Goal: Task Accomplishment & Management: Complete application form

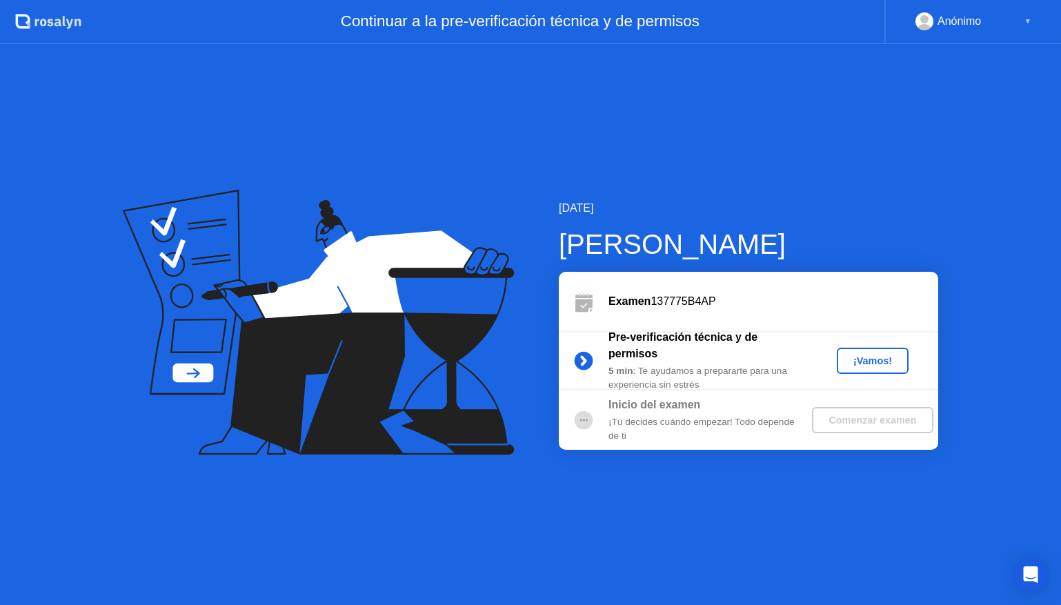
click at [881, 356] on div "¡Vamos!" at bounding box center [872, 360] width 61 height 11
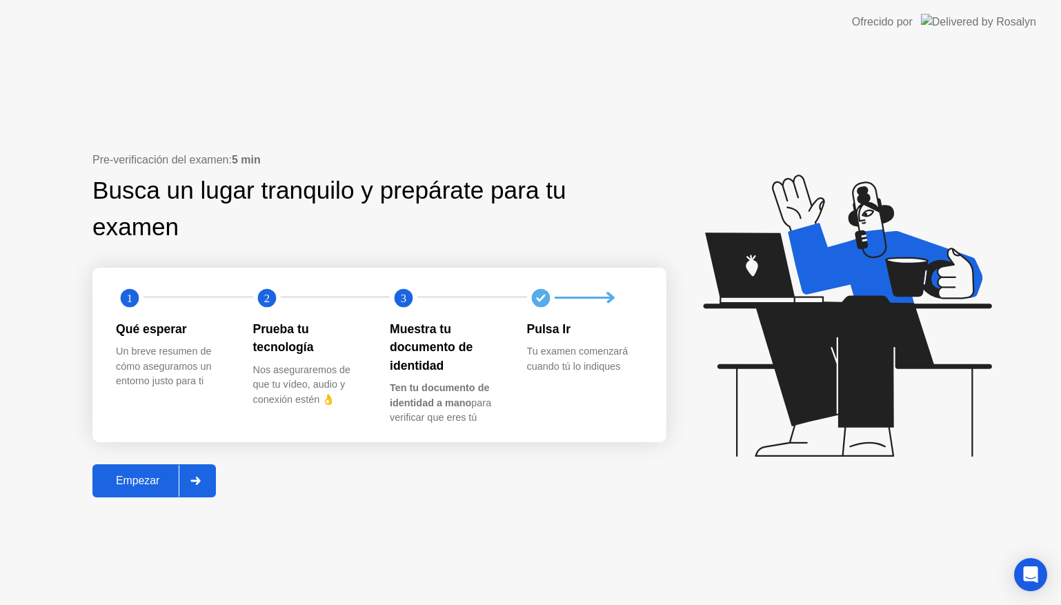
click at [195, 485] on div at bounding box center [195, 481] width 33 height 32
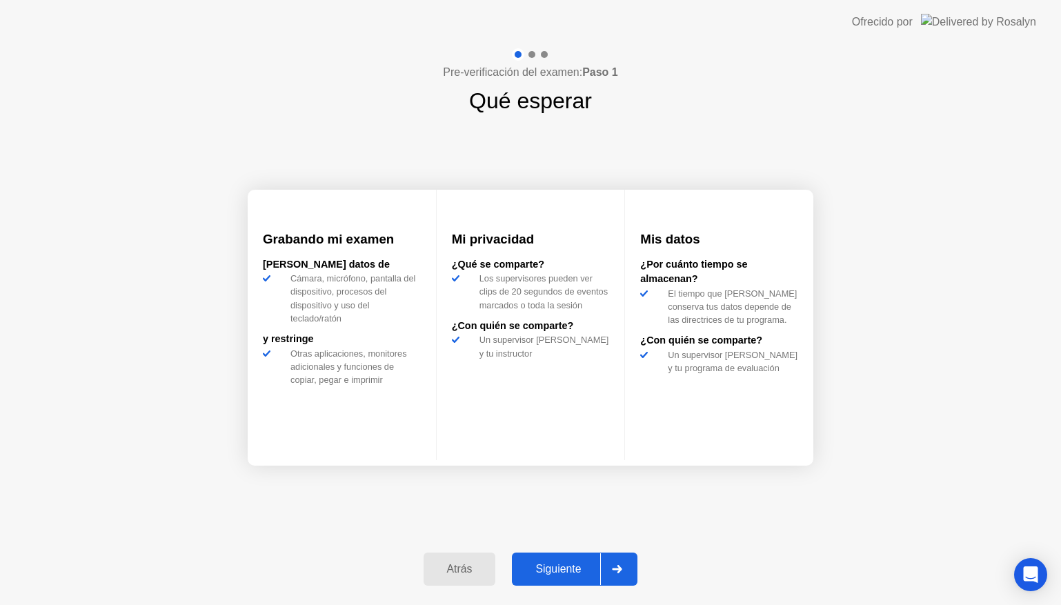
click at [621, 565] on icon at bounding box center [617, 569] width 10 height 8
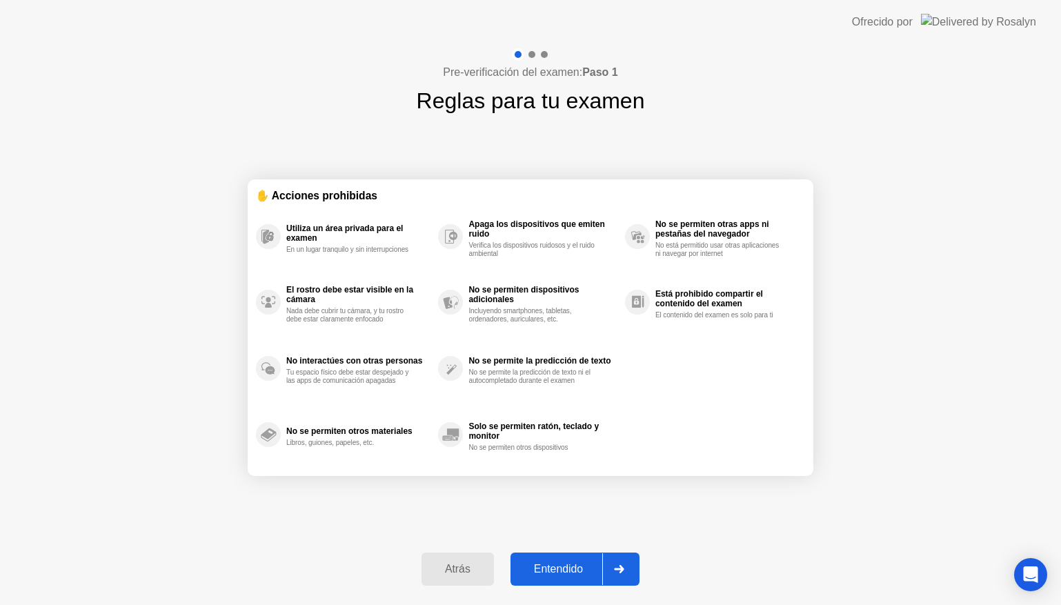
click at [582, 568] on div "Entendido" at bounding box center [559, 569] width 88 height 12
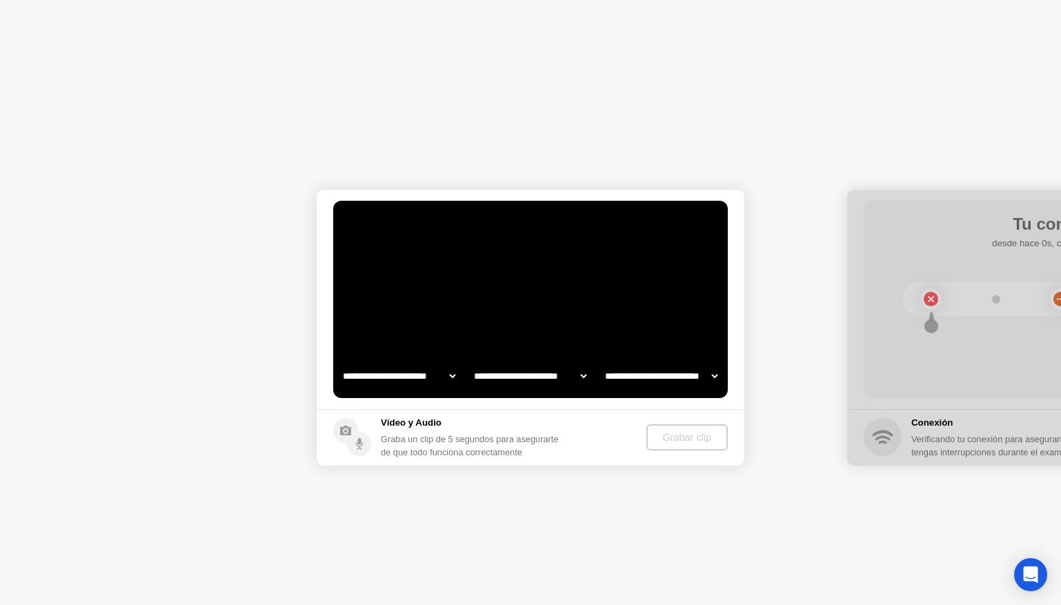
select select "**********"
select select "*******"
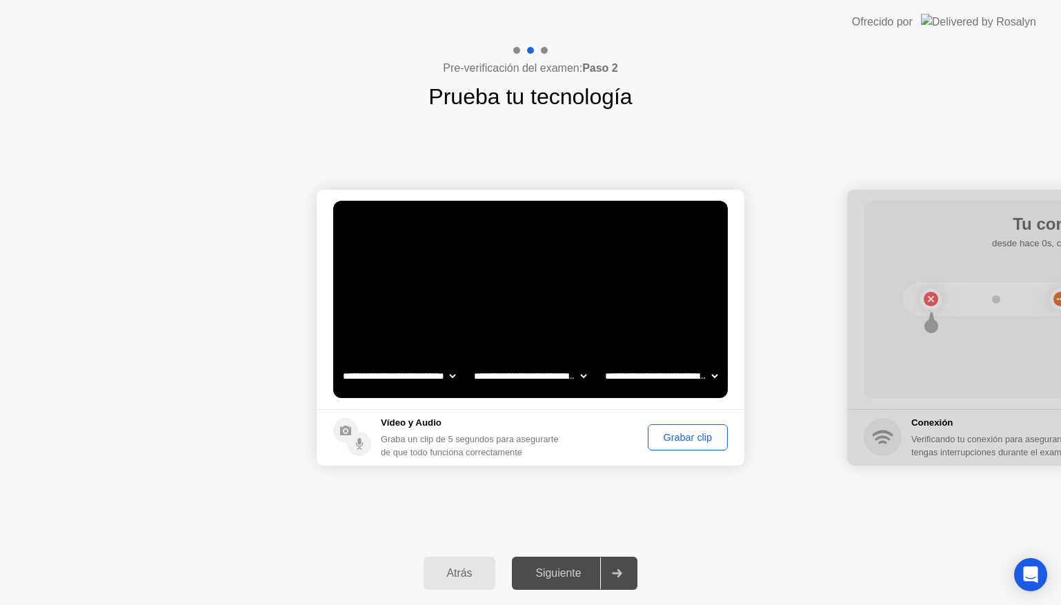
click at [690, 432] on div "Grabar clip" at bounding box center [688, 437] width 70 height 11
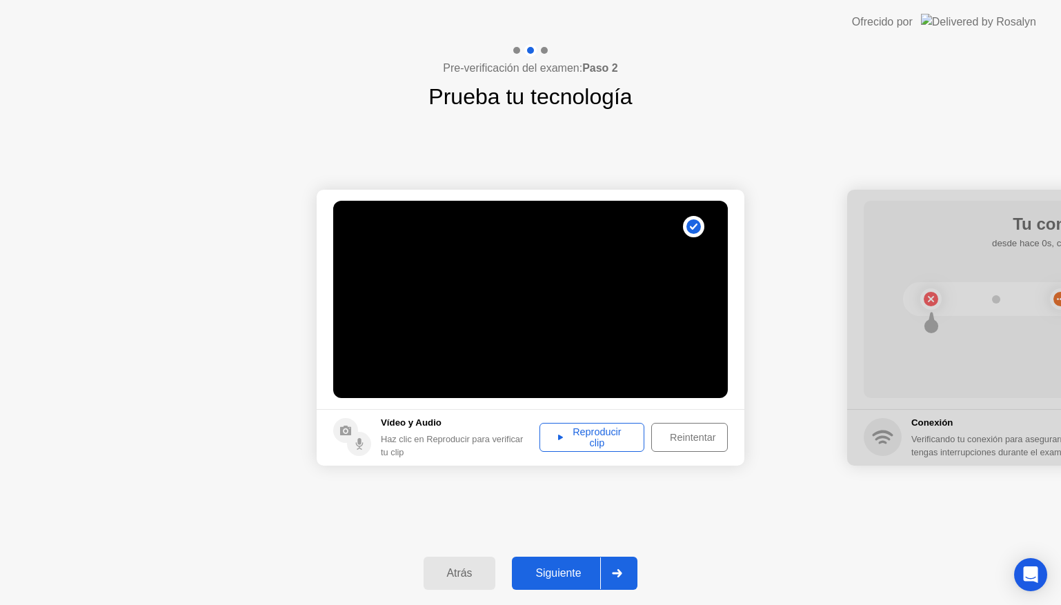
click at [601, 434] on div "Reproducir clip" at bounding box center [591, 437] width 95 height 22
click at [695, 437] on div "Reintentar" at bounding box center [692, 437] width 73 height 11
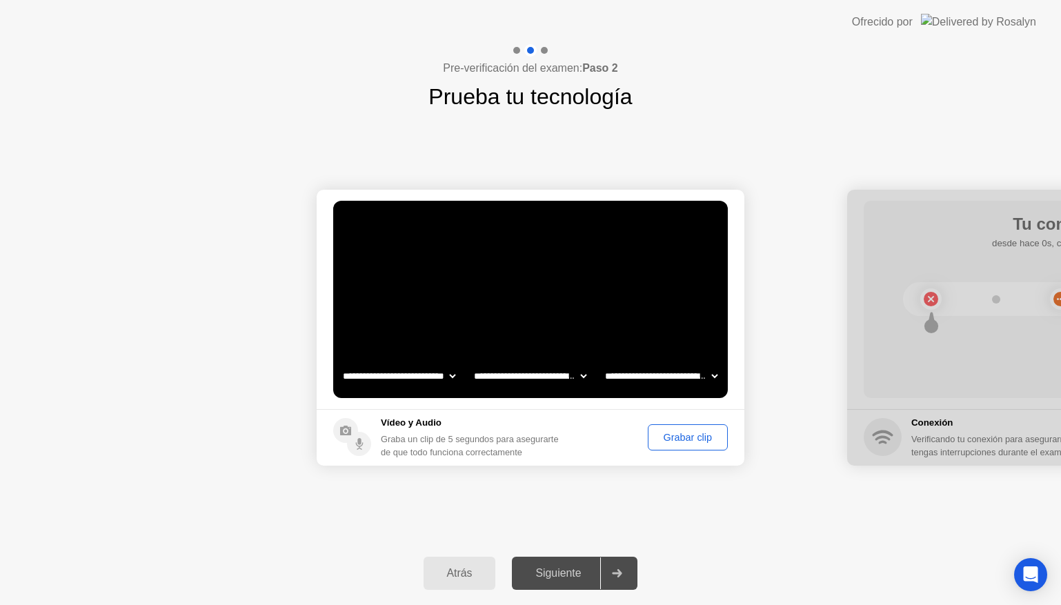
click at [695, 437] on div "Grabar clip" at bounding box center [688, 437] width 70 height 11
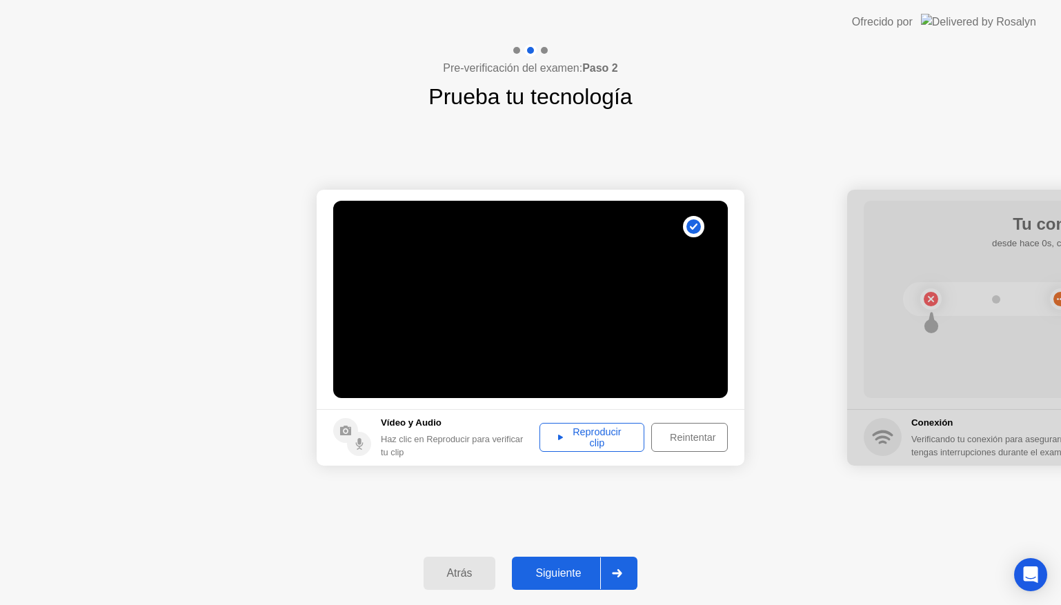
click at [603, 439] on div "Reproducir clip" at bounding box center [591, 437] width 95 height 22
click at [590, 569] on div "Siguiente" at bounding box center [558, 573] width 84 height 12
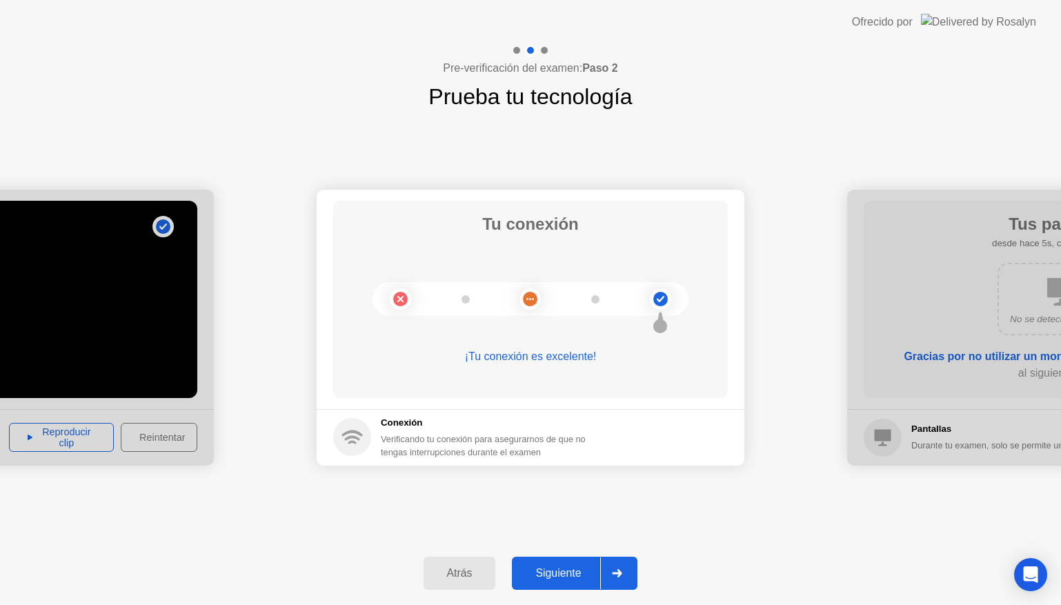
click at [559, 570] on div "Siguiente" at bounding box center [558, 573] width 84 height 12
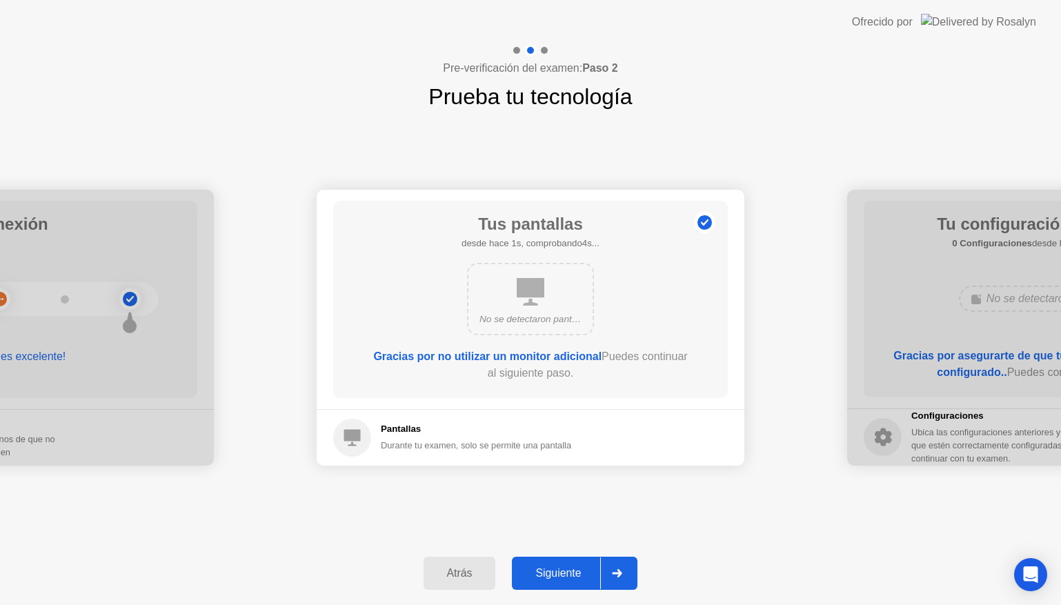
click at [574, 573] on div "Siguiente" at bounding box center [558, 573] width 84 height 12
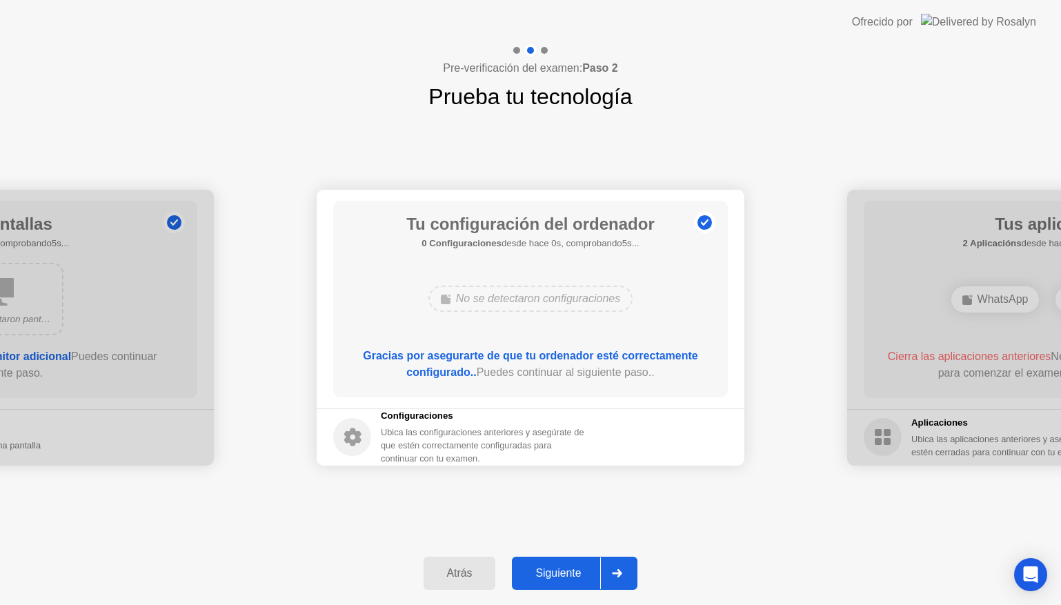
click at [574, 579] on div "Siguiente" at bounding box center [558, 573] width 84 height 12
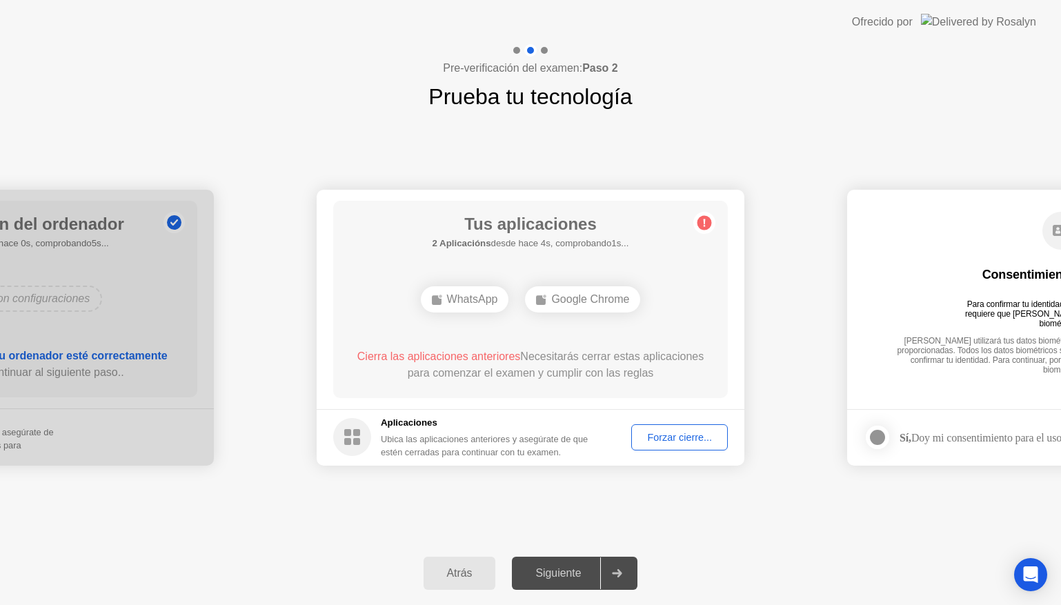
click at [693, 441] on div "Forzar cierre..." at bounding box center [679, 437] width 87 height 11
click at [681, 440] on div "Forzar cierre..." at bounding box center [679, 437] width 87 height 11
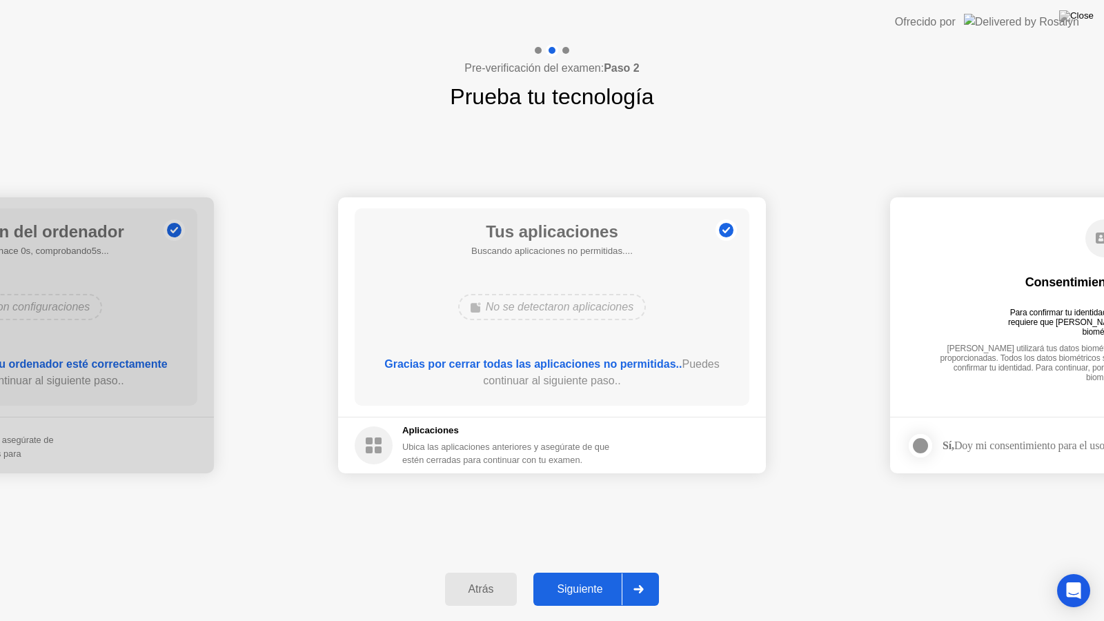
click at [603, 594] on div "Siguiente" at bounding box center [579, 589] width 84 height 12
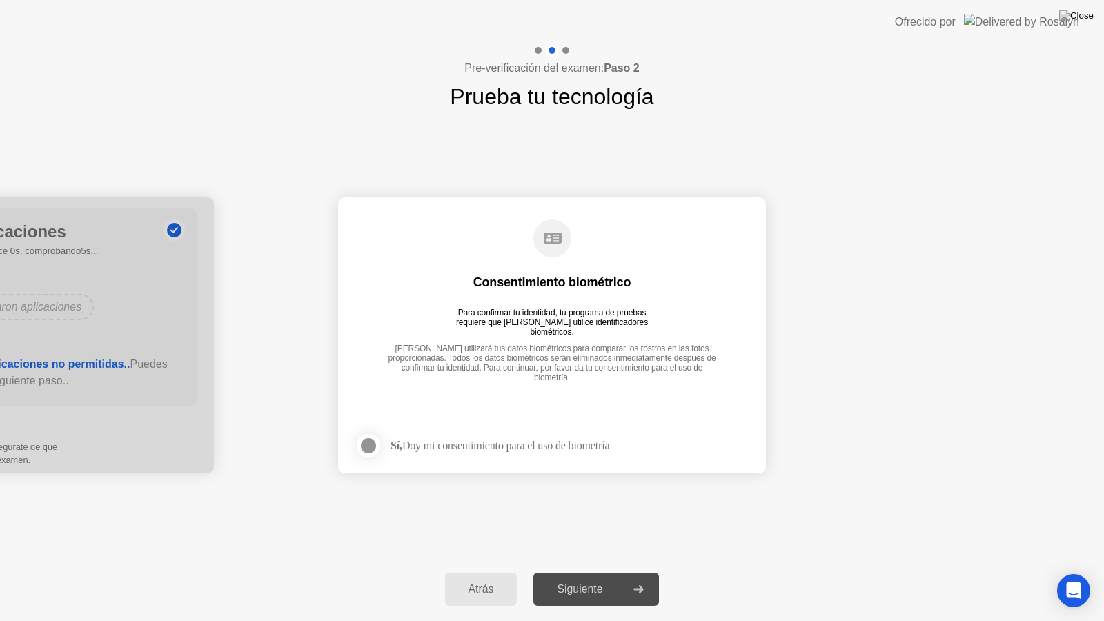
click at [365, 441] on div at bounding box center [368, 445] width 17 height 17
click at [600, 586] on div "Siguiente" at bounding box center [579, 589] width 84 height 12
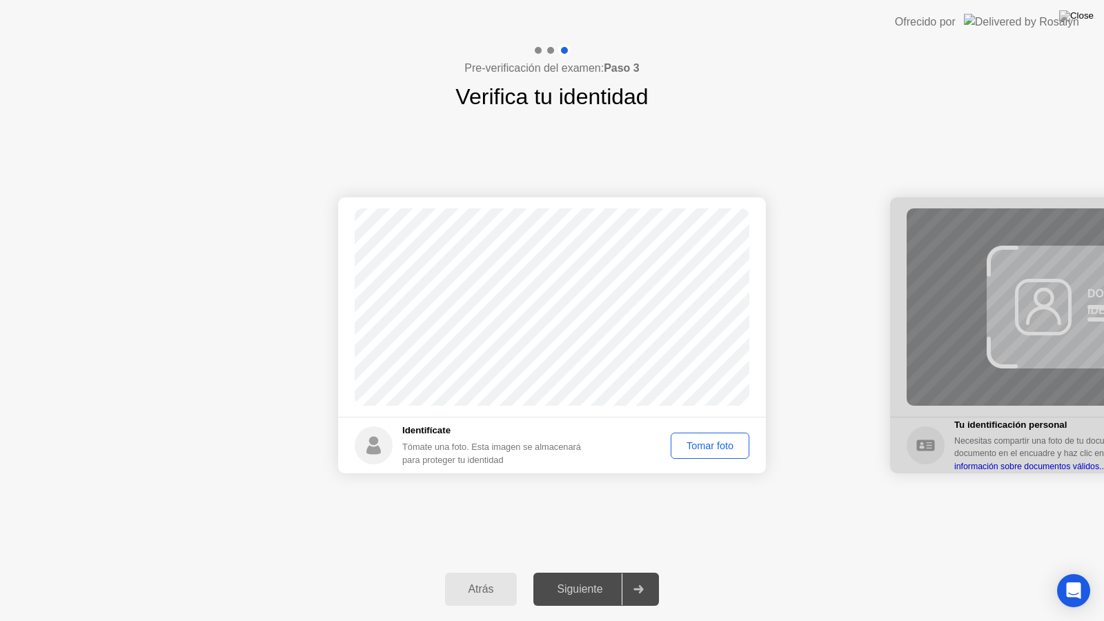
click at [711, 442] on div "Tomar foto" at bounding box center [709, 445] width 69 height 11
click at [716, 443] on div "Repetir" at bounding box center [717, 445] width 54 height 11
click at [716, 443] on div "Tomar foto" at bounding box center [709, 445] width 69 height 11
click at [716, 443] on div "Repetir" at bounding box center [717, 445] width 54 height 11
click at [716, 443] on div "Tomar foto" at bounding box center [709, 445] width 69 height 11
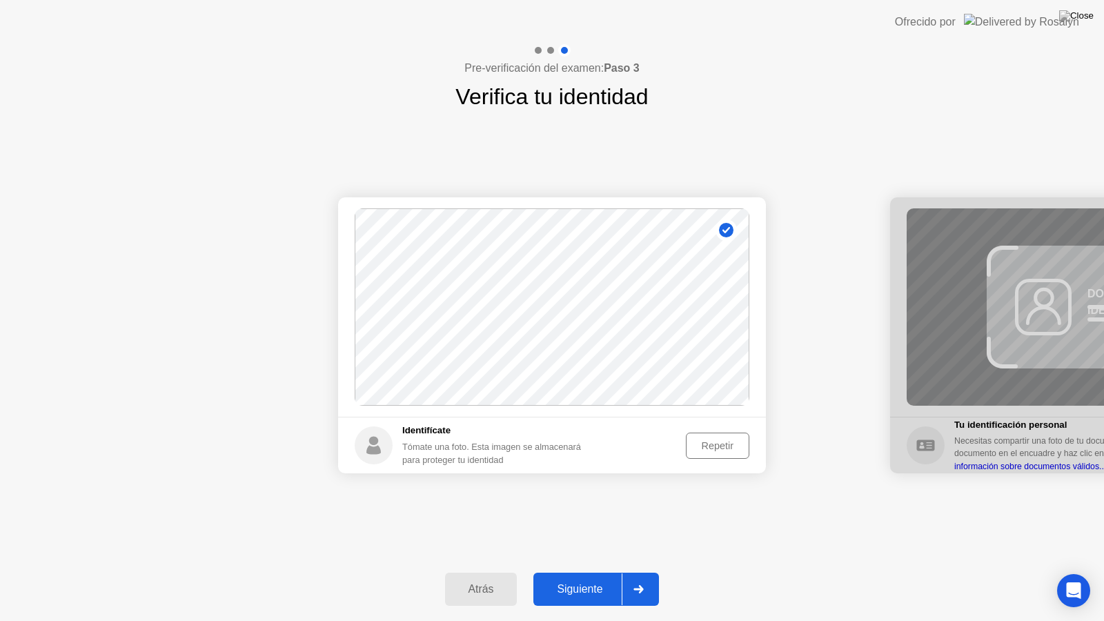
click at [716, 443] on div "Repetir" at bounding box center [717, 445] width 54 height 11
click at [716, 443] on div "Tomar foto" at bounding box center [709, 445] width 69 height 11
click at [591, 588] on div "Siguiente" at bounding box center [579, 589] width 84 height 12
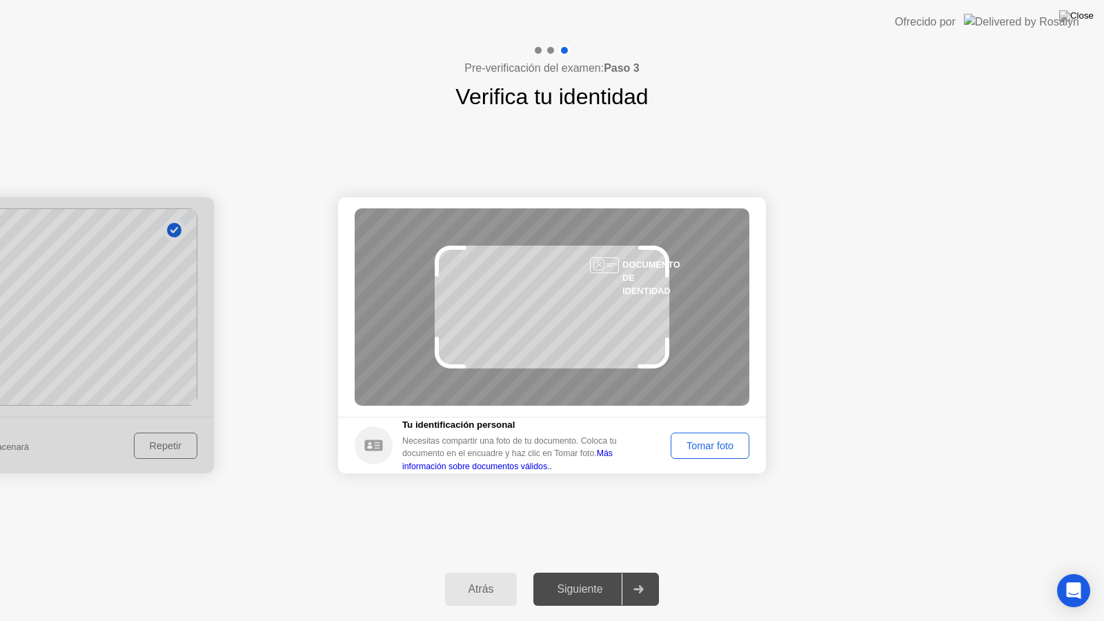
click at [704, 437] on button "Tomar foto" at bounding box center [709, 445] width 79 height 26
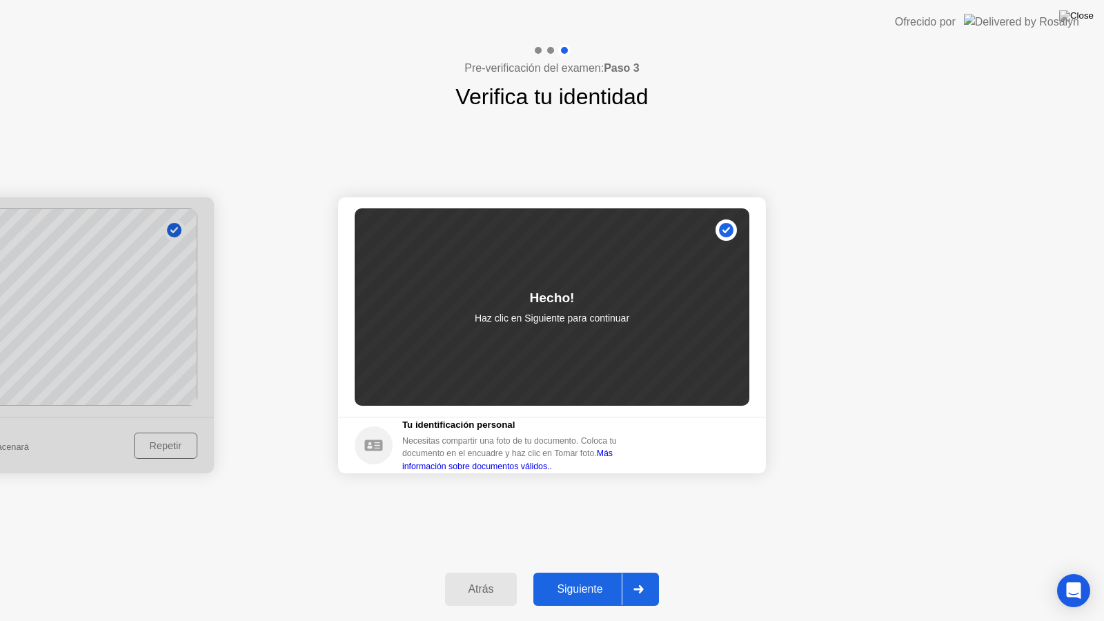
click at [608, 592] on div "Siguiente" at bounding box center [579, 589] width 84 height 12
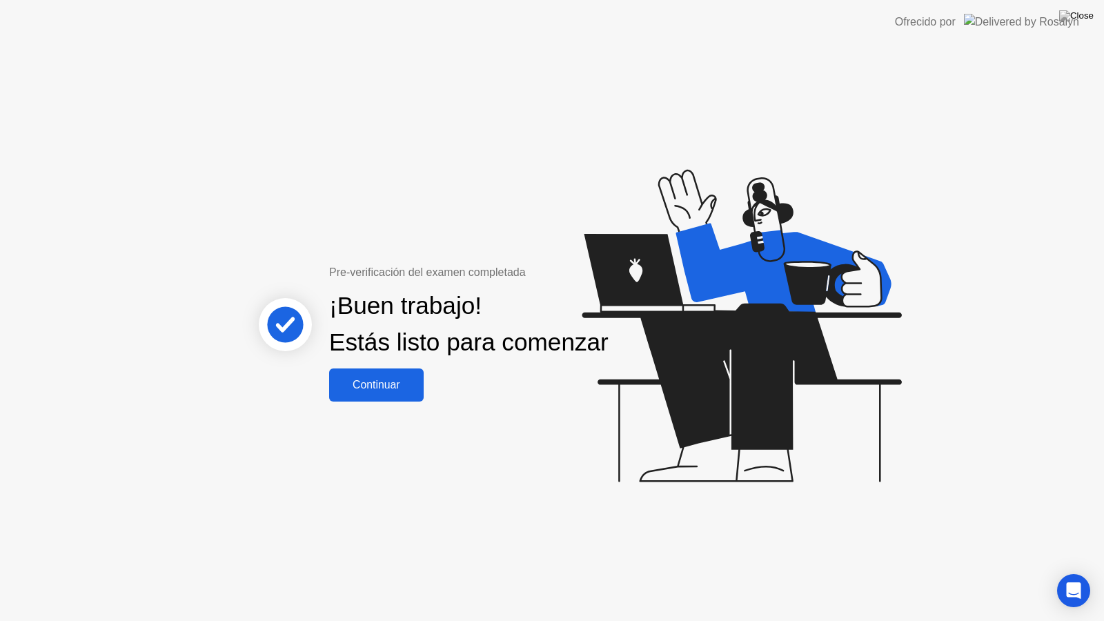
click at [390, 391] on div "Continuar" at bounding box center [376, 385] width 86 height 12
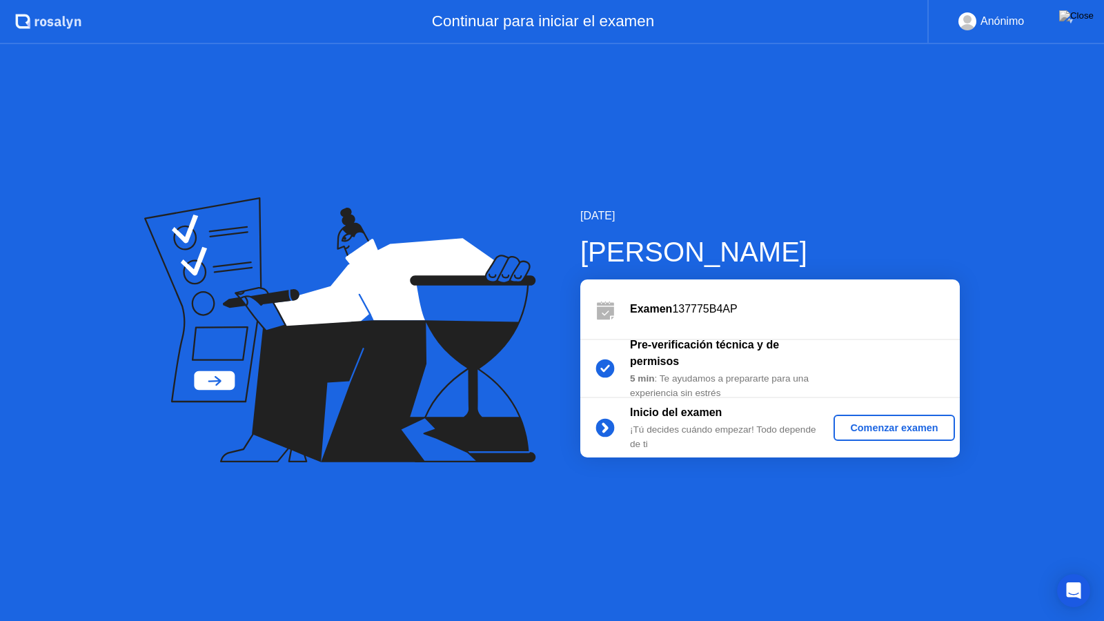
click at [886, 427] on div "Comenzar examen" at bounding box center [894, 427] width 110 height 11
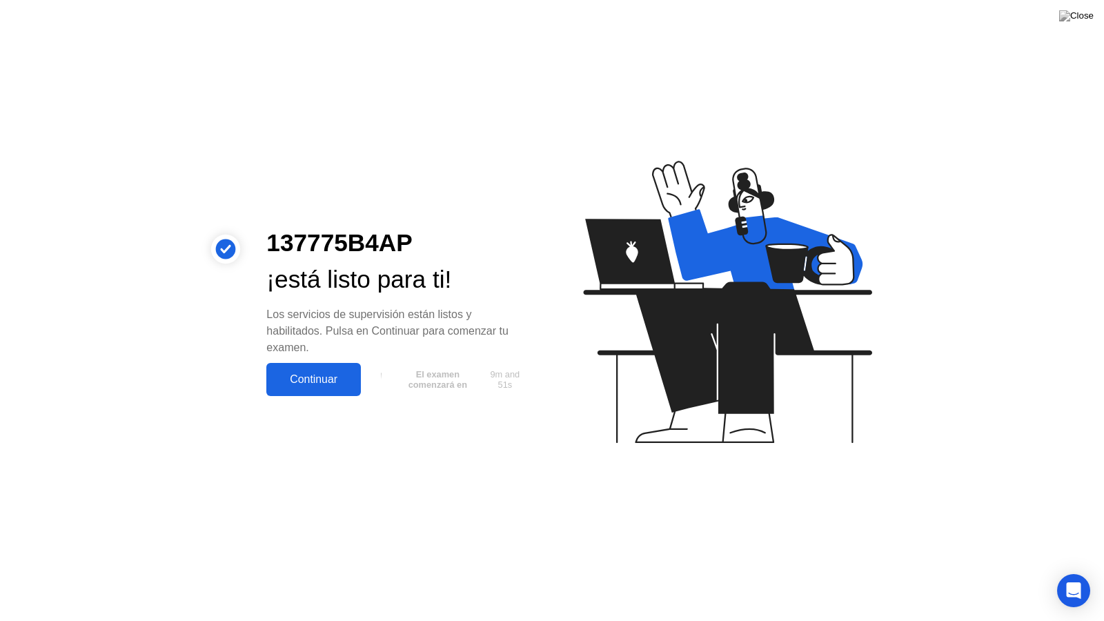
click at [322, 378] on div "Continuar" at bounding box center [313, 379] width 86 height 12
